Goal: Information Seeking & Learning: Learn about a topic

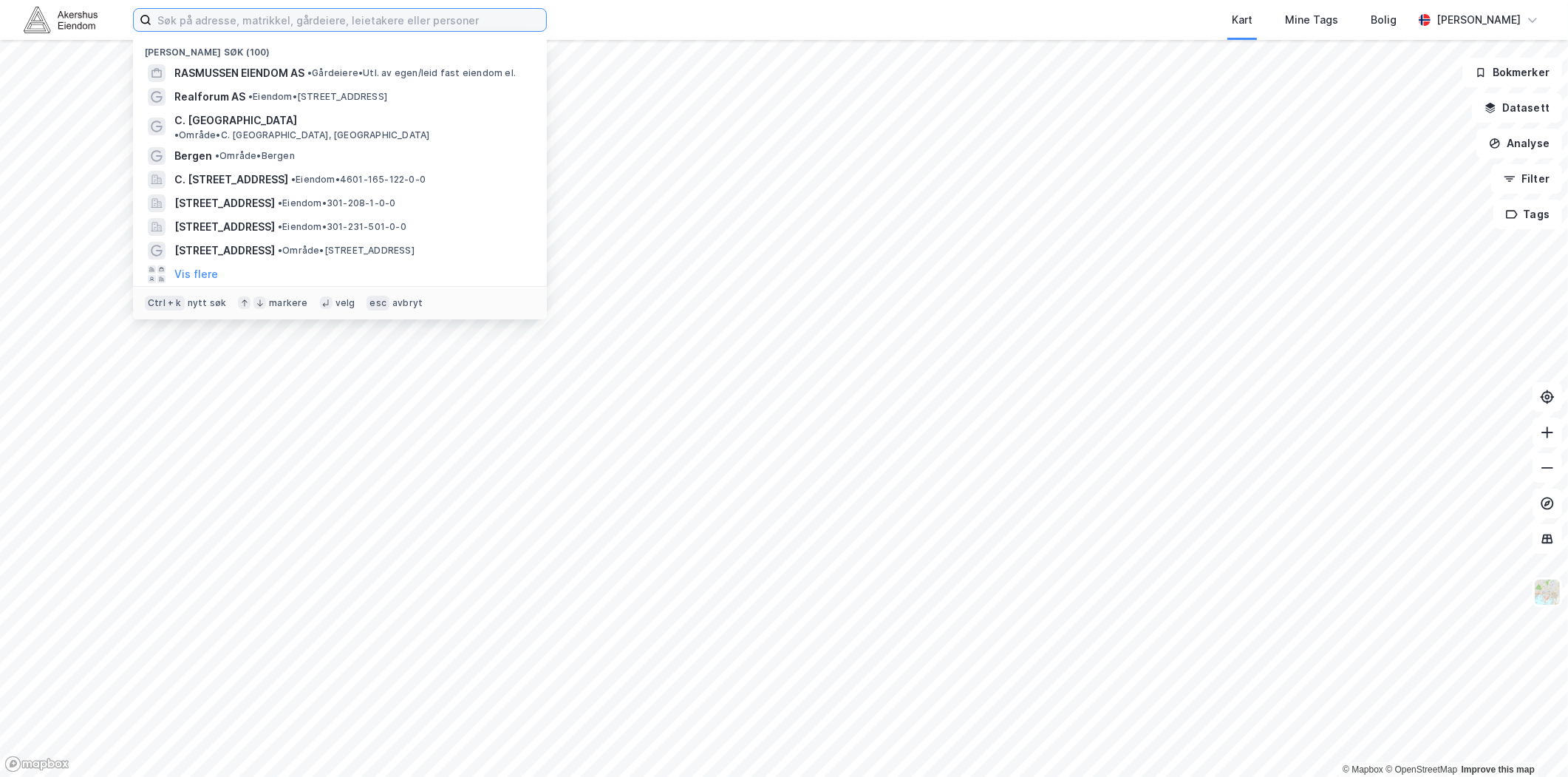
click at [198, 18] on input at bounding box center [349, 20] width 394 height 22
type input "[GEOGRAPHIC_DATA]"
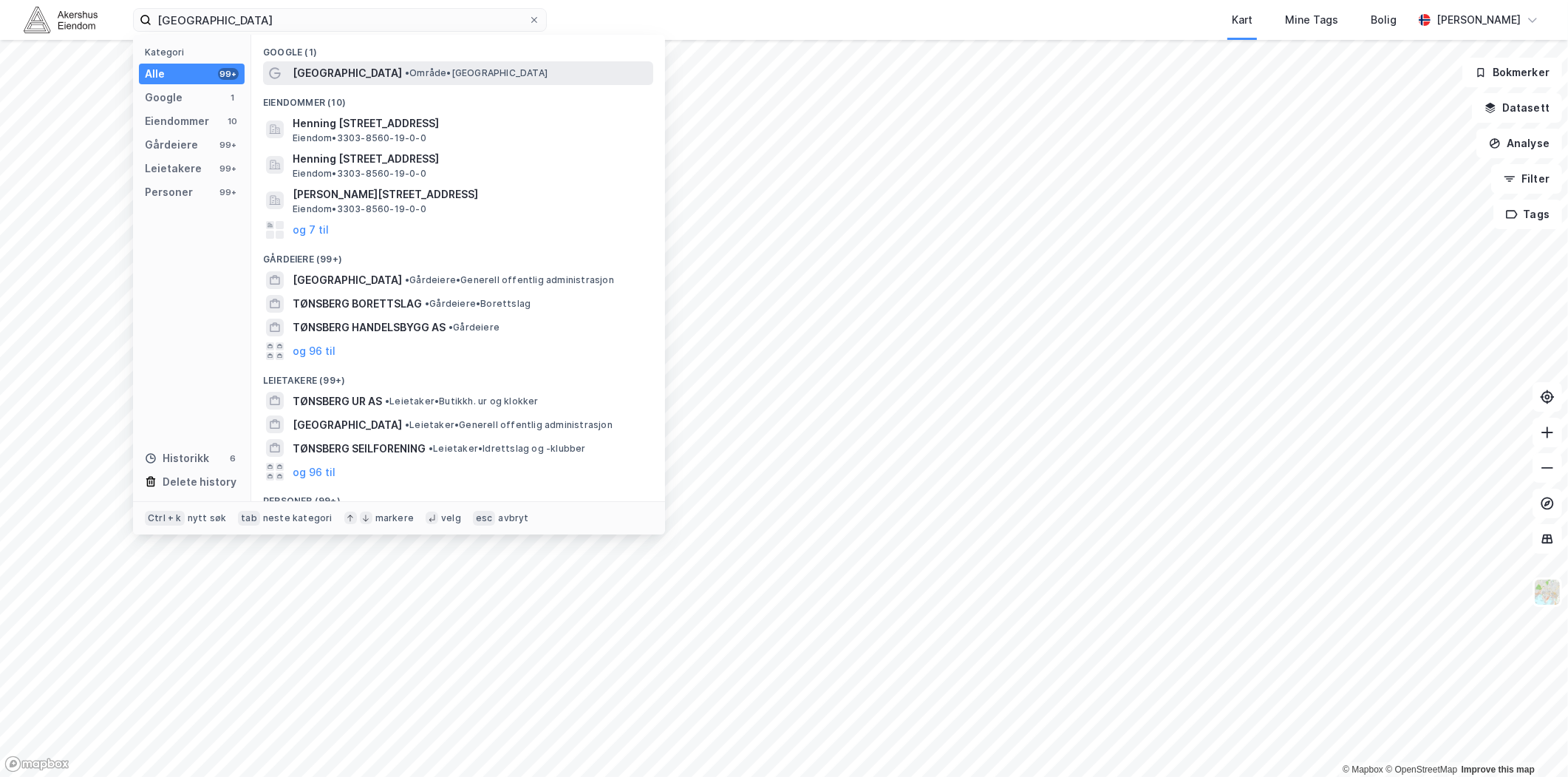
click at [349, 63] on div "[GEOGRAPHIC_DATA] • Område • [GEOGRAPHIC_DATA]" at bounding box center [458, 73] width 390 height 24
